Goal: Transaction & Acquisition: Book appointment/travel/reservation

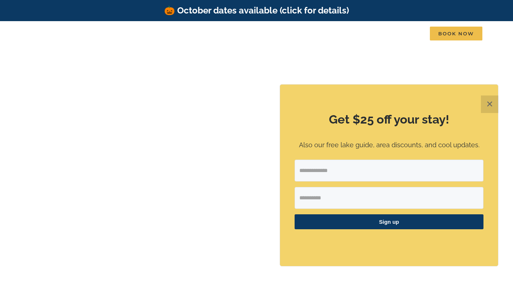
click at [487, 105] on button "✕" at bounding box center [489, 104] width 17 height 17
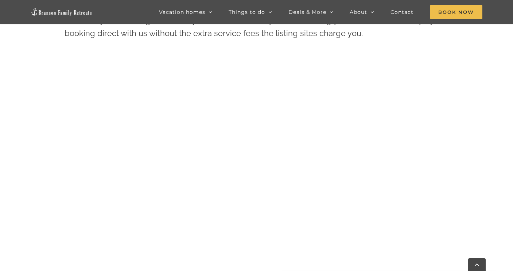
scroll to position [335, 0]
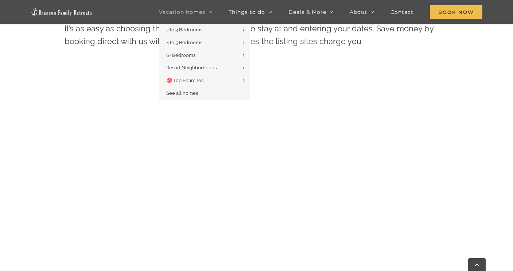
click at [192, 13] on span "Vacation homes" at bounding box center [182, 11] width 46 height 5
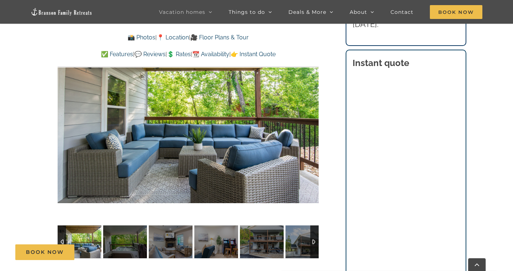
scroll to position [572, 0]
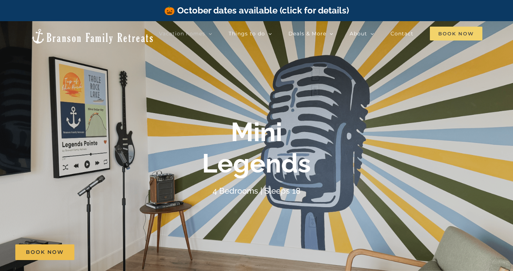
click at [457, 34] on span "Book Now" at bounding box center [456, 34] width 52 height 14
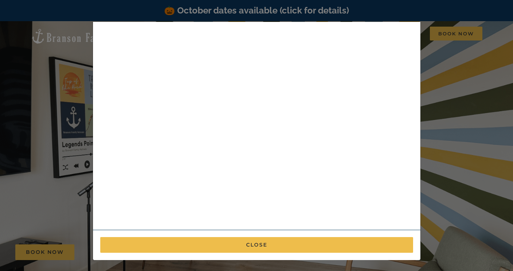
scroll to position [213, 0]
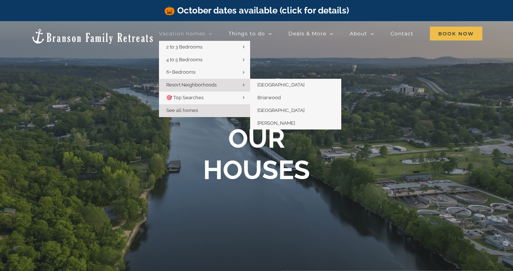
click at [187, 85] on span "Resort Neighborhoods" at bounding box center [191, 84] width 50 height 5
click at [276, 85] on span "[GEOGRAPHIC_DATA]" at bounding box center [280, 84] width 47 height 5
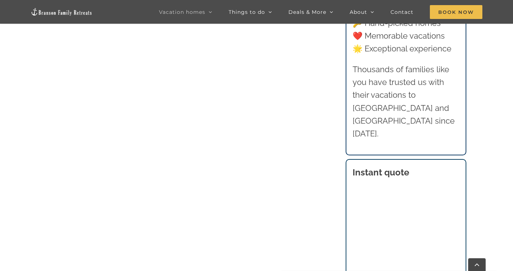
scroll to position [502, 0]
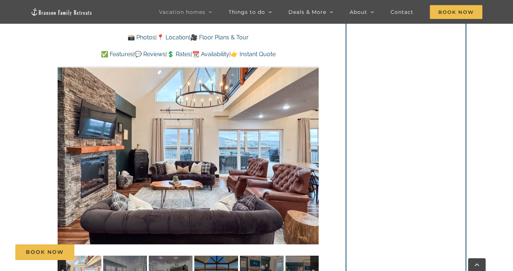
scroll to position [524, 0]
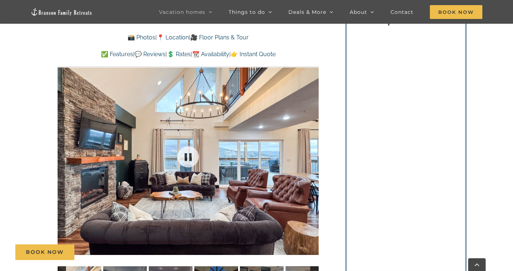
click at [227, 159] on div at bounding box center [188, 157] width 261 height 214
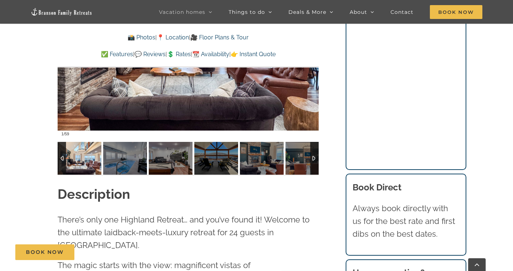
scroll to position [657, 0]
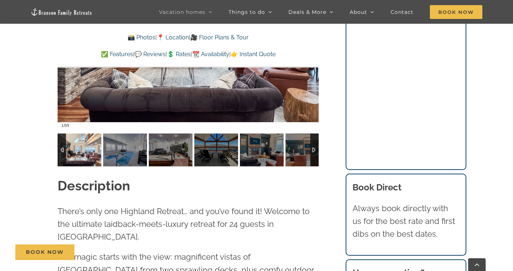
click at [74, 144] on img at bounding box center [80, 149] width 44 height 33
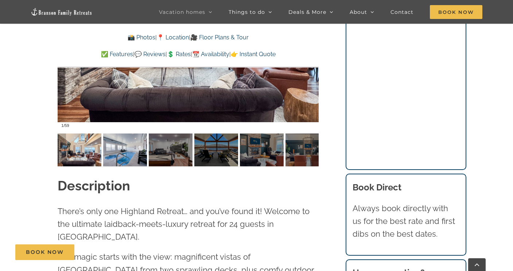
click at [129, 162] on img at bounding box center [125, 149] width 44 height 33
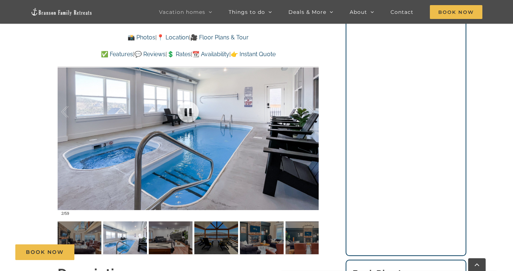
scroll to position [572, 0]
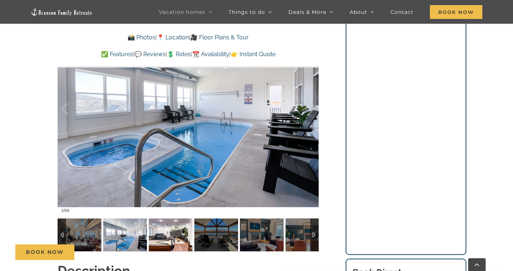
click at [159, 240] on img at bounding box center [171, 234] width 44 height 33
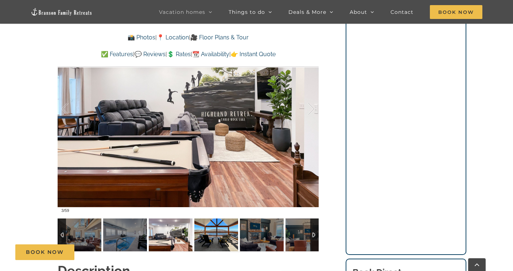
click at [211, 239] on img at bounding box center [216, 234] width 44 height 33
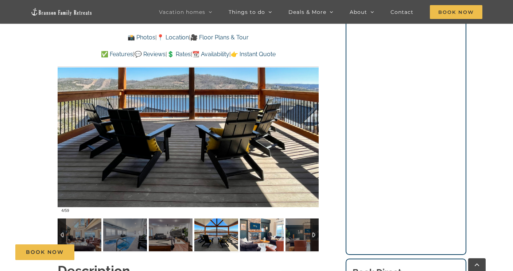
click at [257, 241] on img at bounding box center [262, 234] width 44 height 33
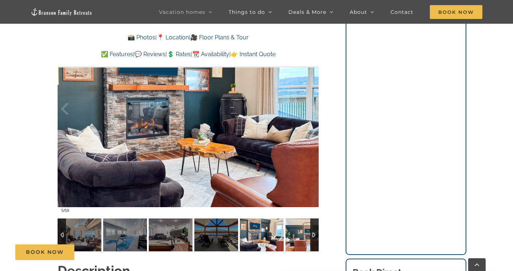
click at [300, 239] on img at bounding box center [307, 234] width 44 height 33
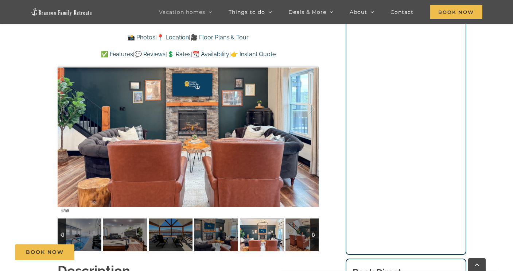
click at [315, 236] on div at bounding box center [314, 234] width 8 height 33
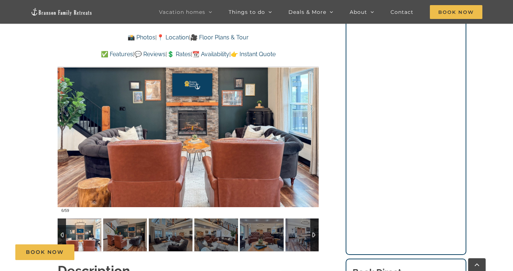
click at [83, 231] on img at bounding box center [80, 234] width 44 height 33
click at [114, 230] on img at bounding box center [125, 234] width 44 height 33
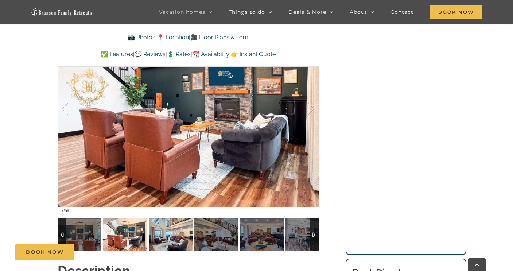
click at [170, 234] on img at bounding box center [171, 234] width 44 height 33
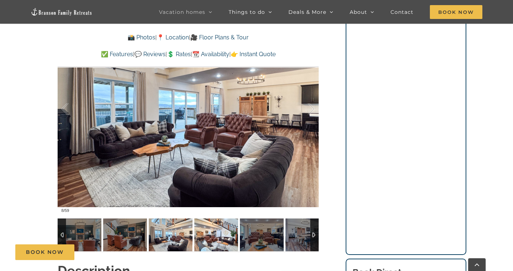
click at [209, 237] on img at bounding box center [216, 234] width 44 height 33
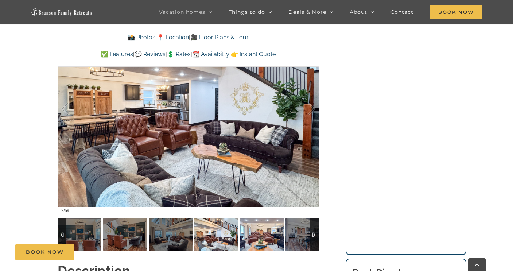
click at [260, 238] on img at bounding box center [262, 234] width 44 height 33
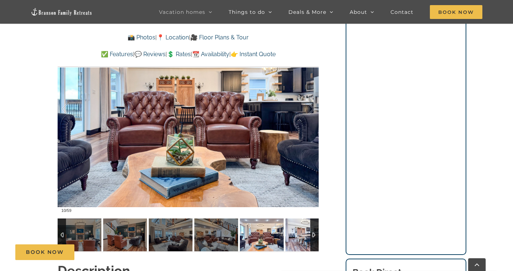
click at [309, 238] on img at bounding box center [307, 234] width 44 height 33
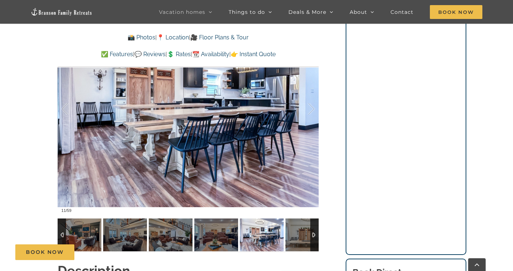
click at [317, 234] on div at bounding box center [314, 234] width 8 height 33
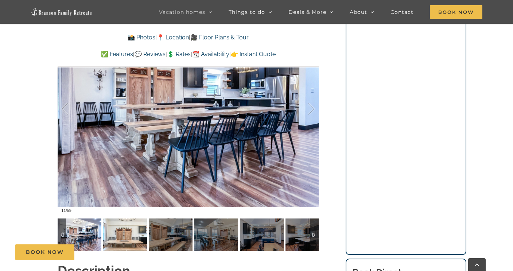
click at [117, 236] on img at bounding box center [125, 234] width 44 height 33
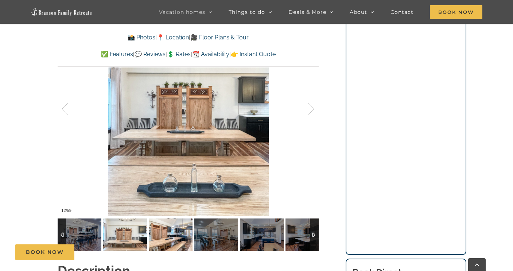
click at [165, 226] on img at bounding box center [171, 234] width 44 height 33
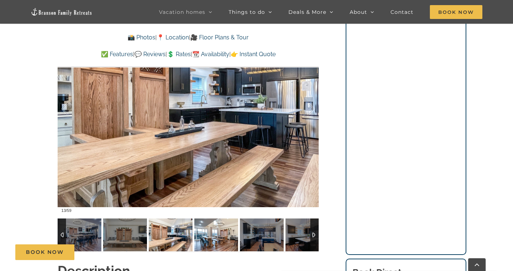
click at [220, 229] on img at bounding box center [216, 234] width 44 height 33
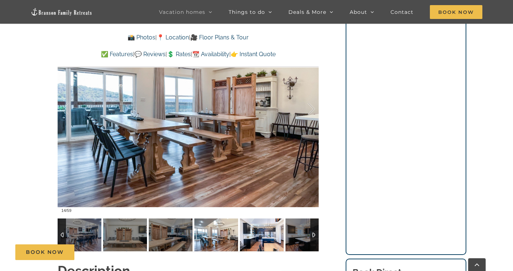
click at [259, 234] on img at bounding box center [262, 234] width 44 height 33
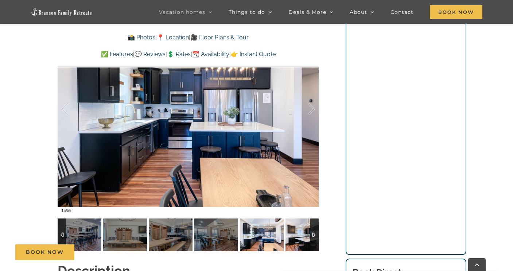
click at [291, 237] on img at bounding box center [307, 234] width 44 height 33
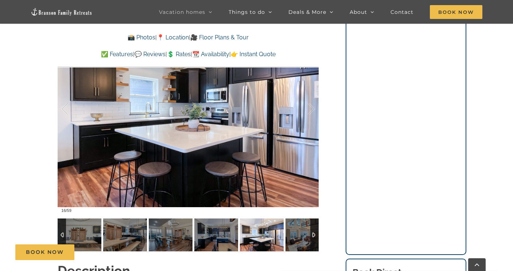
click at [316, 235] on div at bounding box center [314, 234] width 8 height 33
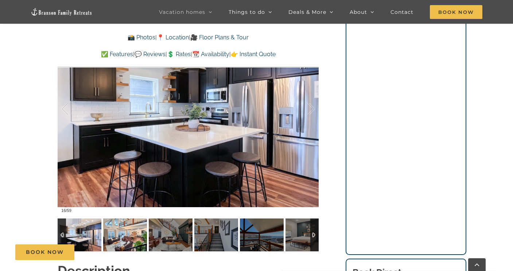
click at [127, 233] on img at bounding box center [125, 234] width 44 height 33
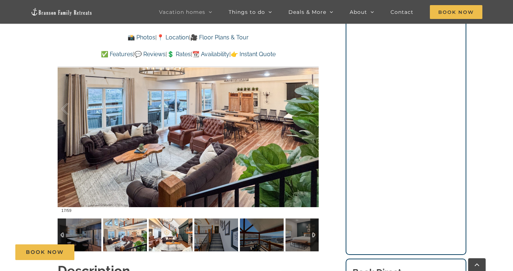
click at [161, 232] on img at bounding box center [171, 234] width 44 height 33
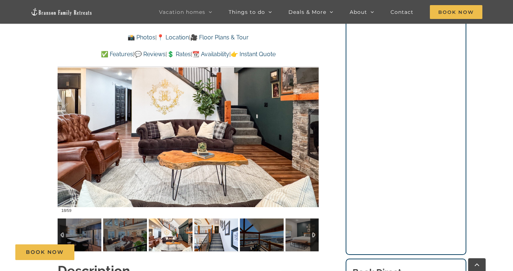
click at [203, 230] on img at bounding box center [216, 234] width 44 height 33
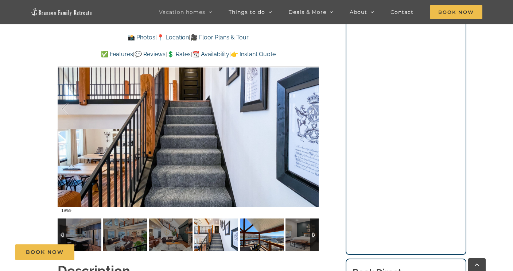
click at [251, 231] on img at bounding box center [262, 234] width 44 height 33
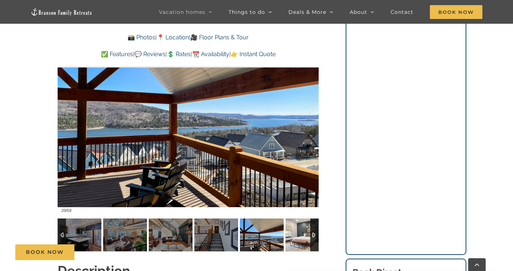
click at [298, 233] on img at bounding box center [307, 234] width 44 height 33
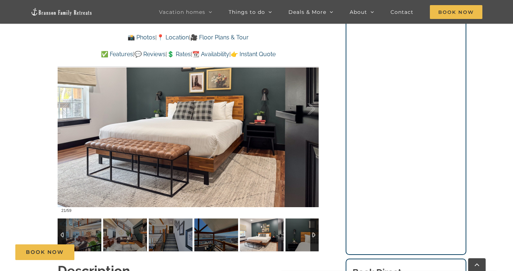
click at [314, 235] on div at bounding box center [314, 234] width 8 height 33
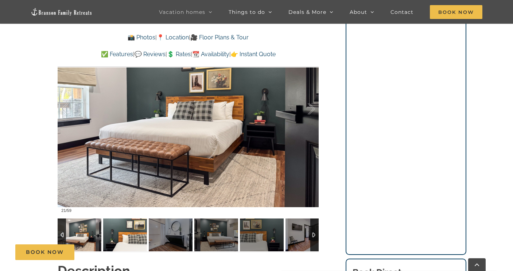
click at [130, 231] on img at bounding box center [125, 234] width 44 height 33
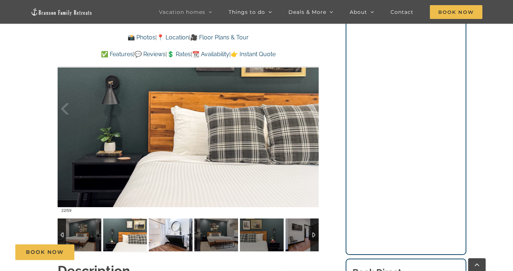
click at [159, 233] on img at bounding box center [171, 234] width 44 height 33
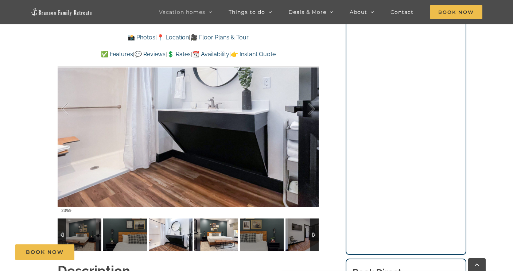
click at [206, 234] on img at bounding box center [216, 234] width 44 height 33
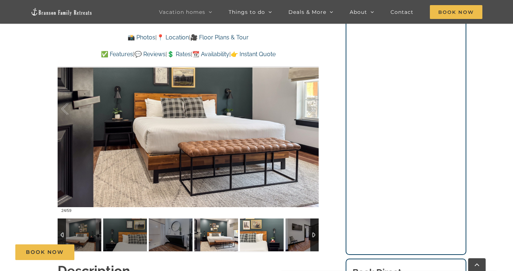
click at [256, 232] on img at bounding box center [262, 234] width 44 height 33
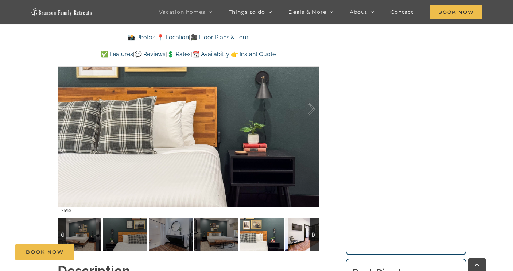
click at [303, 231] on img at bounding box center [307, 234] width 44 height 33
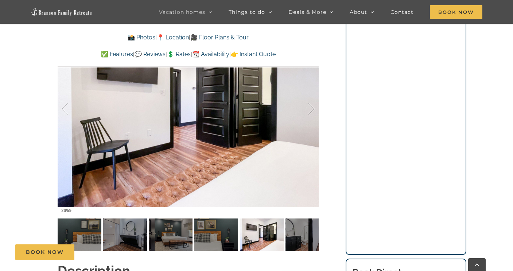
click at [320, 232] on div "Highland Retreat Where else can 24 people have the time of their lives? This Br…" at bounding box center [188, 12] width 290 height 498
click at [313, 231] on div at bounding box center [314, 234] width 8 height 33
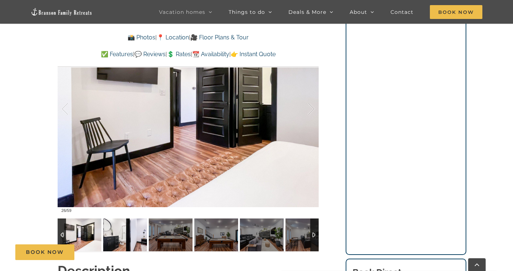
click at [128, 242] on img at bounding box center [125, 234] width 44 height 33
